Goal: Information Seeking & Learning: Learn about a topic

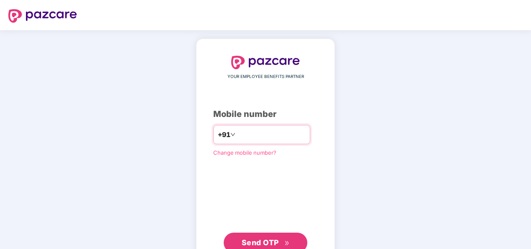
type input "**********"
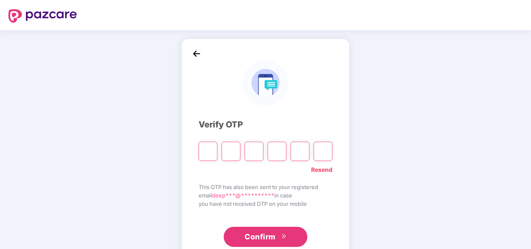
scroll to position [24, 0]
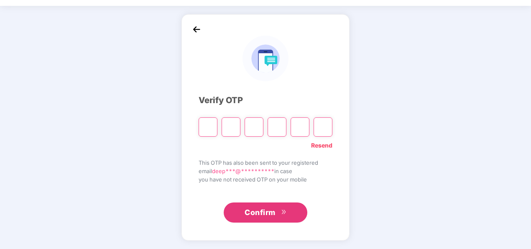
type input "*"
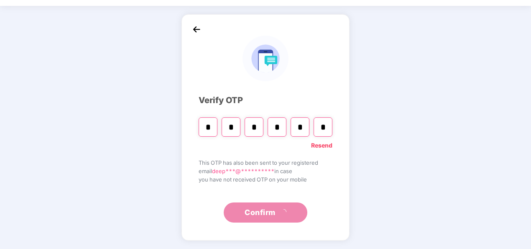
type input "*"
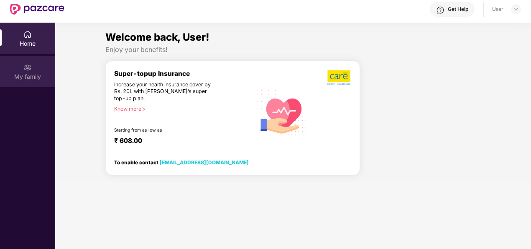
click at [38, 70] on div "My family" at bounding box center [27, 71] width 55 height 31
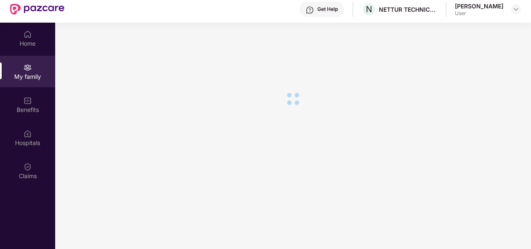
click at [22, 36] on div "Home" at bounding box center [27, 38] width 55 height 31
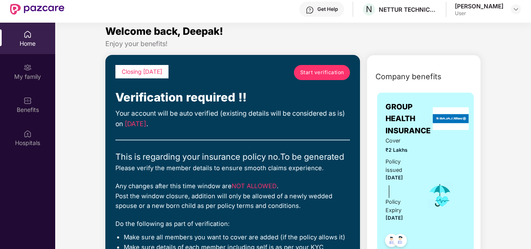
scroll to position [0, 0]
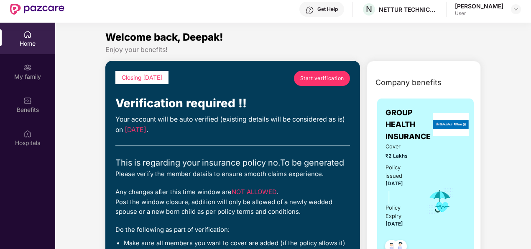
click at [314, 75] on span "Start verification" at bounding box center [322, 78] width 44 height 8
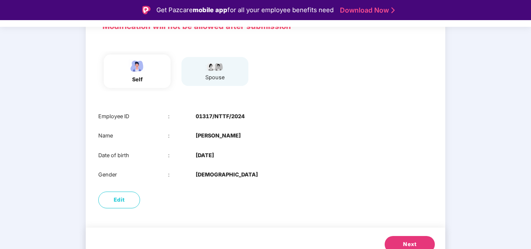
scroll to position [81, 0]
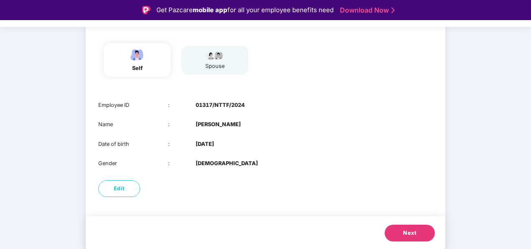
click at [313, 183] on div "Edit" at bounding box center [266, 188] width 360 height 25
click at [357, 226] on div "Next" at bounding box center [266, 234] width 360 height 36
click at [406, 230] on span "Next" at bounding box center [409, 232] width 13 height 8
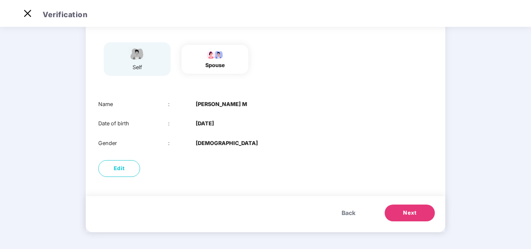
scroll to position [62, 0]
click at [403, 210] on span "Next" at bounding box center [409, 212] width 13 height 8
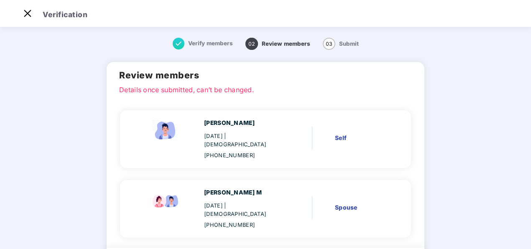
scroll to position [43, 0]
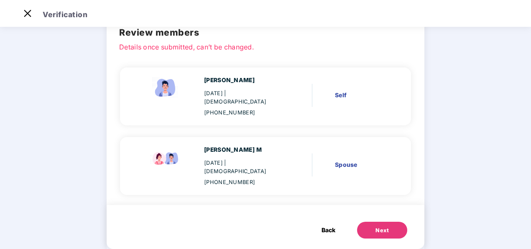
click at [376, 226] on div "Next" at bounding box center [382, 230] width 13 height 8
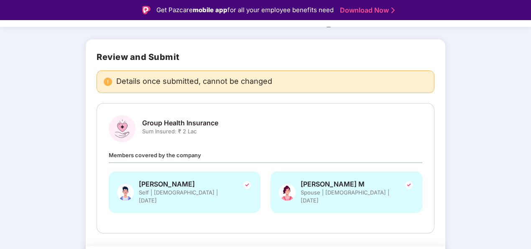
scroll to position [65, 0]
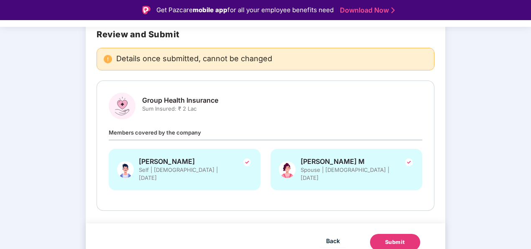
click at [404, 238] on div "Submit" at bounding box center [395, 242] width 20 height 8
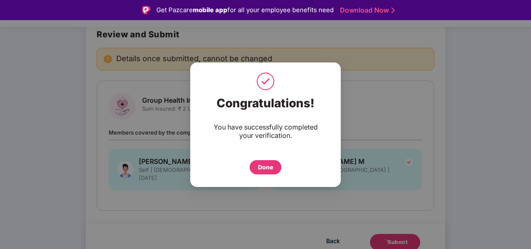
click at [261, 164] on div "Done" at bounding box center [265, 166] width 15 height 9
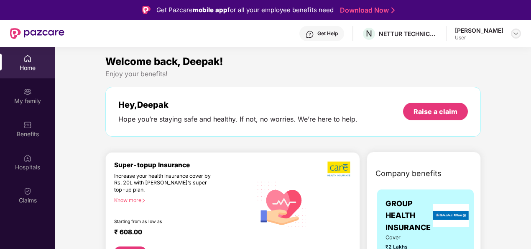
click at [516, 31] on img at bounding box center [516, 33] width 7 height 7
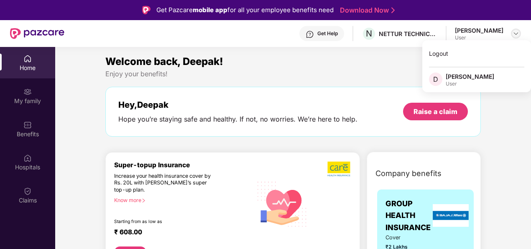
click at [516, 31] on img at bounding box center [516, 33] width 7 height 7
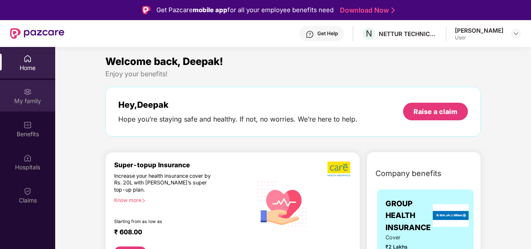
click at [27, 97] on div "My family" at bounding box center [27, 101] width 55 height 8
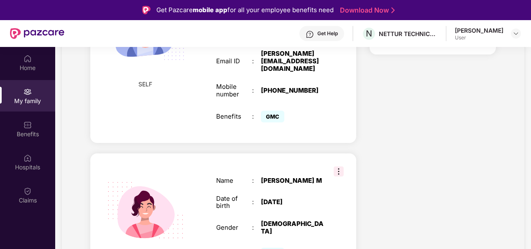
scroll to position [47, 0]
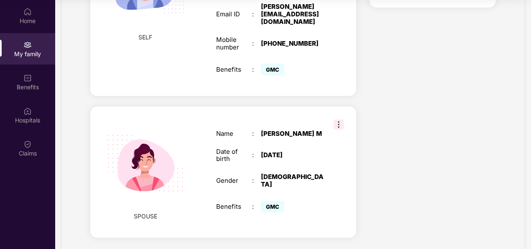
click at [338, 119] on img at bounding box center [339, 124] width 10 height 10
click at [390, 144] on div "Health Cover cover ₹2 Lakhs Policy issued [DATE] Policy Expiry [DATE] Enabled f…" at bounding box center [433, 28] width 140 height 437
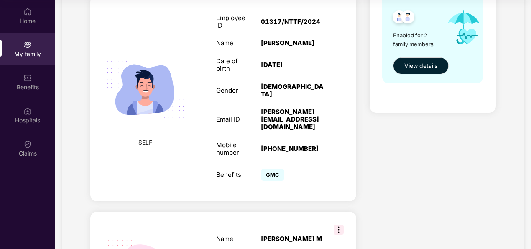
scroll to position [136, 0]
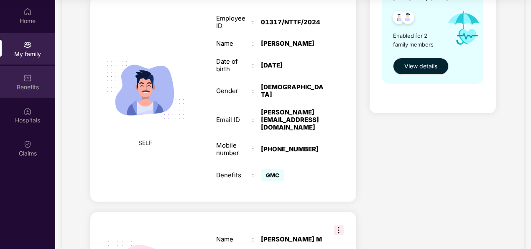
click at [34, 79] on div "Benefits" at bounding box center [27, 81] width 55 height 31
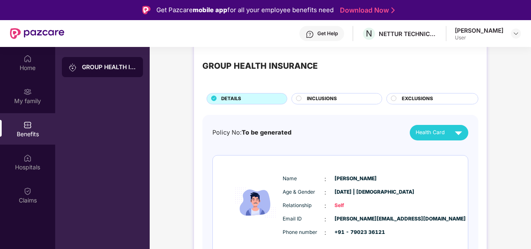
scroll to position [8, 0]
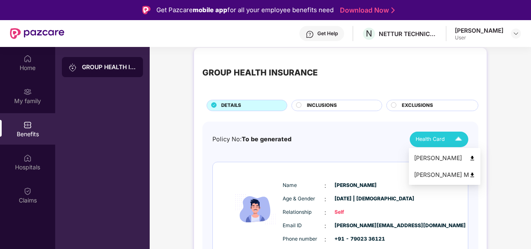
click at [463, 132] on img at bounding box center [458, 139] width 15 height 15
click at [469, 158] on img at bounding box center [472, 158] width 6 height 6
click at [457, 140] on img at bounding box center [458, 139] width 15 height 15
click at [469, 175] on img at bounding box center [472, 175] width 6 height 6
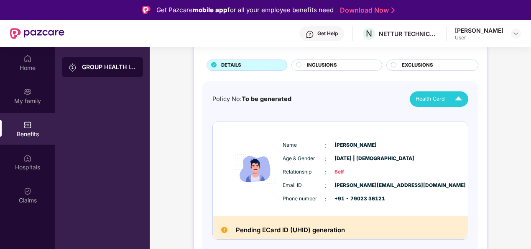
scroll to position [0, 0]
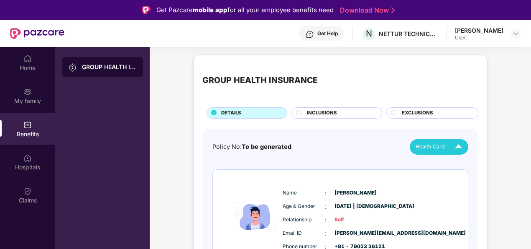
click at [258, 145] on span "To be generated" at bounding box center [267, 146] width 50 height 7
click at [303, 110] on div "INCLUSIONS" at bounding box center [340, 113] width 75 height 9
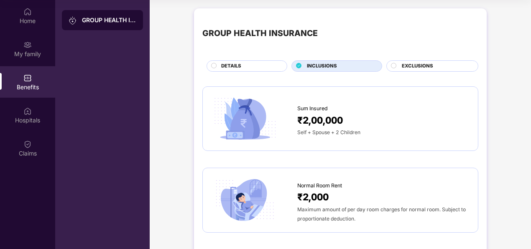
click at [428, 66] on span "EXCLUSIONS" at bounding box center [417, 66] width 31 height 8
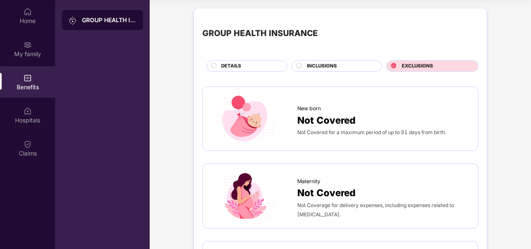
scroll to position [77, 0]
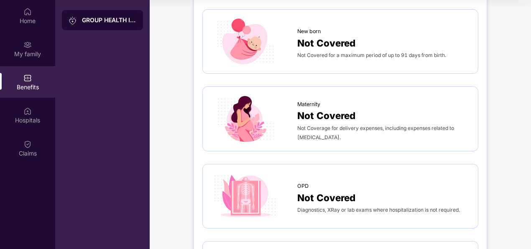
click at [428, 66] on div "New born Not Covered Not Covered for a maximum period of up to 91 days from bir…" at bounding box center [340, 41] width 276 height 65
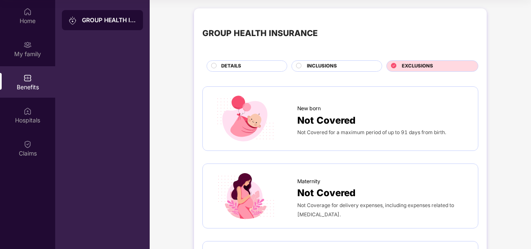
scroll to position [0, 0]
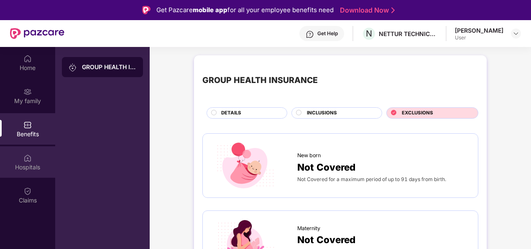
click at [35, 154] on div "Hospitals" at bounding box center [27, 161] width 55 height 31
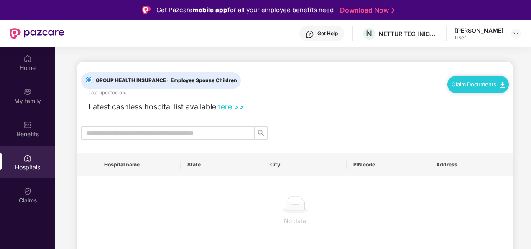
click at [230, 105] on link "here >>" at bounding box center [230, 106] width 28 height 9
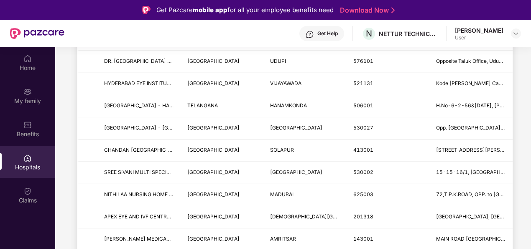
scroll to position [47, 0]
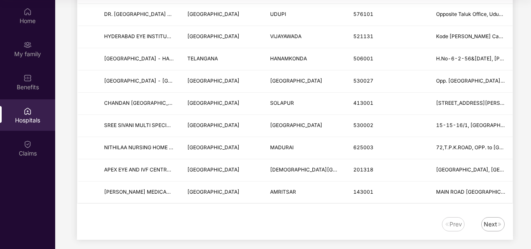
click at [490, 219] on div "Next" at bounding box center [490, 223] width 13 height 9
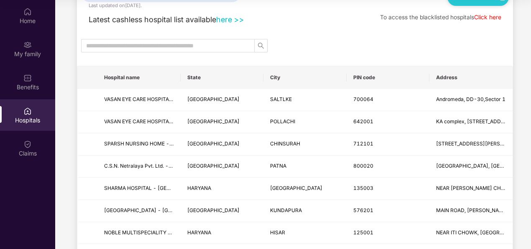
scroll to position [0, 0]
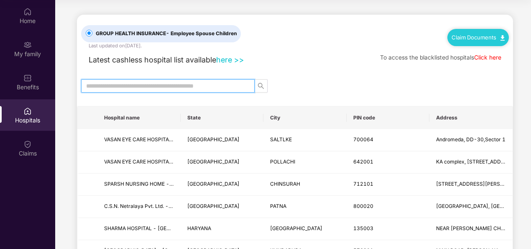
click at [167, 86] on input "text" at bounding box center [164, 85] width 157 height 9
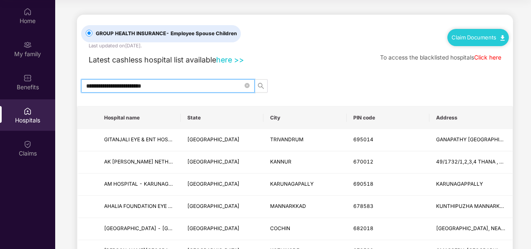
click at [144, 86] on input "**********" at bounding box center [164, 85] width 157 height 9
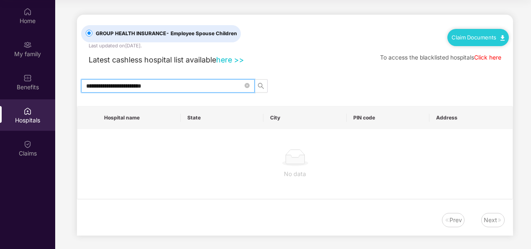
click at [157, 84] on input "**********" at bounding box center [164, 85] width 157 height 9
drag, startPoint x: 157, startPoint y: 84, endPoint x: 261, endPoint y: 80, distance: 103.8
click at [261, 80] on span "**********" at bounding box center [174, 85] width 187 height 13
click at [261, 80] on button "button" at bounding box center [260, 85] width 13 height 13
click at [263, 89] on button "button" at bounding box center [260, 85] width 13 height 13
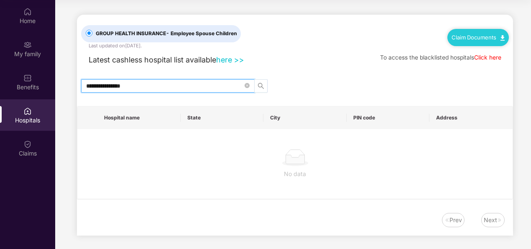
click at [263, 89] on button "button" at bounding box center [260, 85] width 13 height 13
click at [105, 86] on input "**********" at bounding box center [164, 85] width 157 height 9
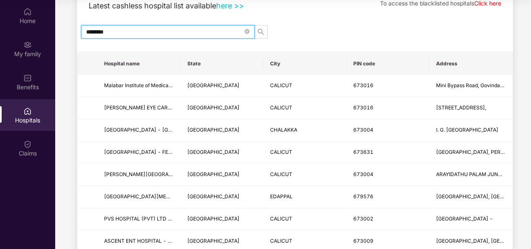
scroll to position [54, 0]
click at [177, 29] on input "********" at bounding box center [164, 32] width 157 height 9
type input "*"
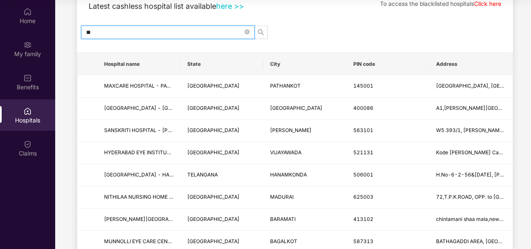
type input "*"
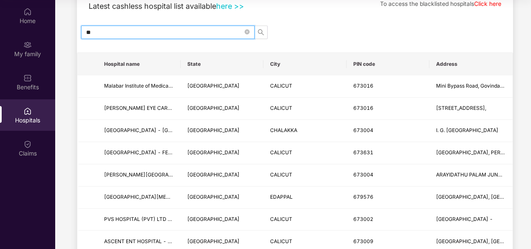
type input "*"
type input "*********"
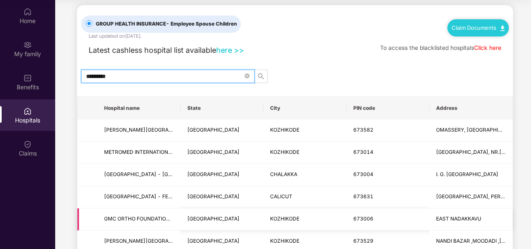
scroll to position [10, 0]
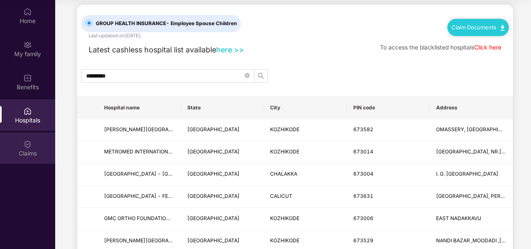
click at [26, 141] on img at bounding box center [27, 144] width 8 height 8
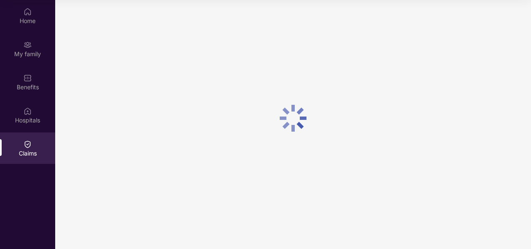
scroll to position [0, 0]
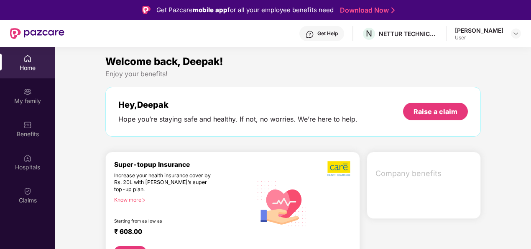
scroll to position [24, 0]
